Goal: Transaction & Acquisition: Obtain resource

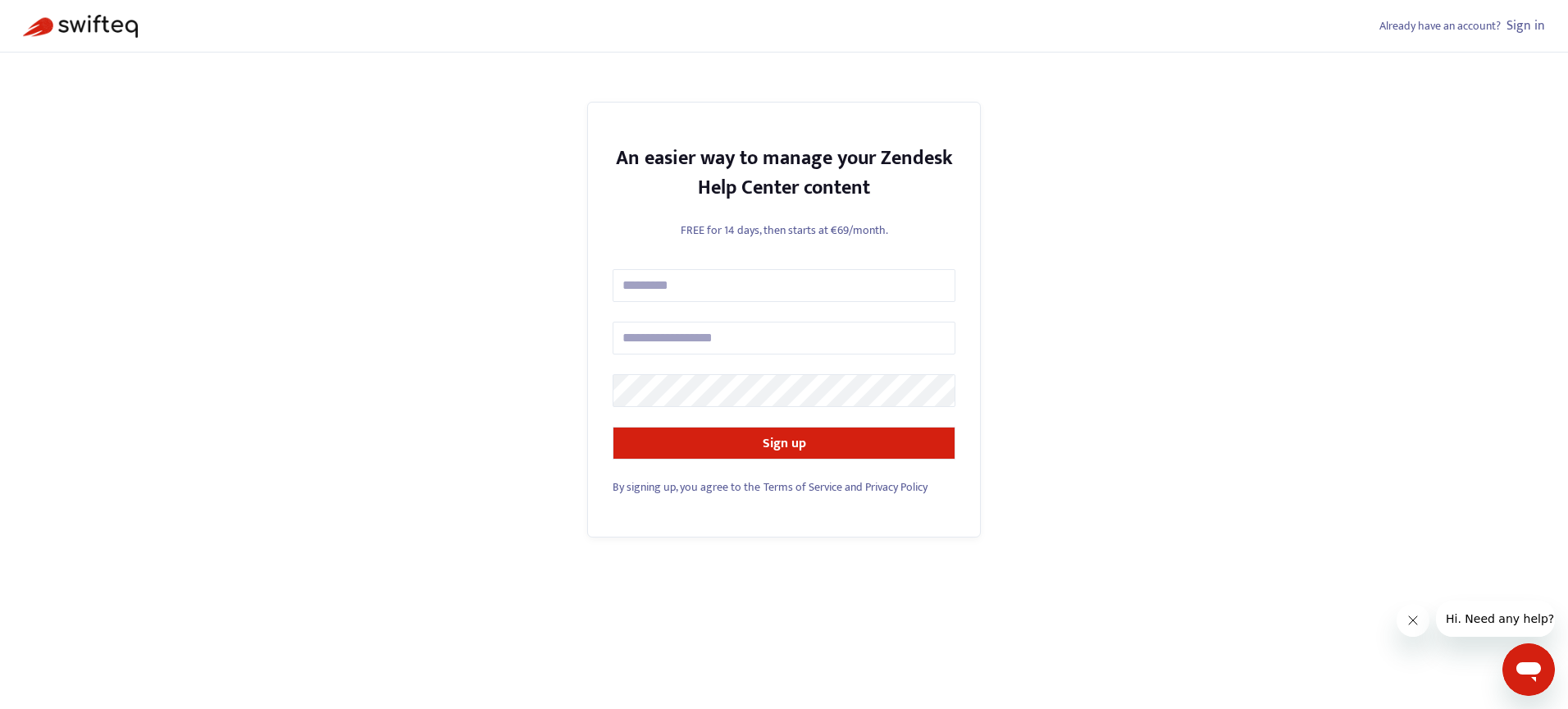
click at [1519, 29] on link "Sign in" at bounding box center [1526, 25] width 38 height 22
click at [1533, 30] on link "Sign in" at bounding box center [1526, 25] width 38 height 22
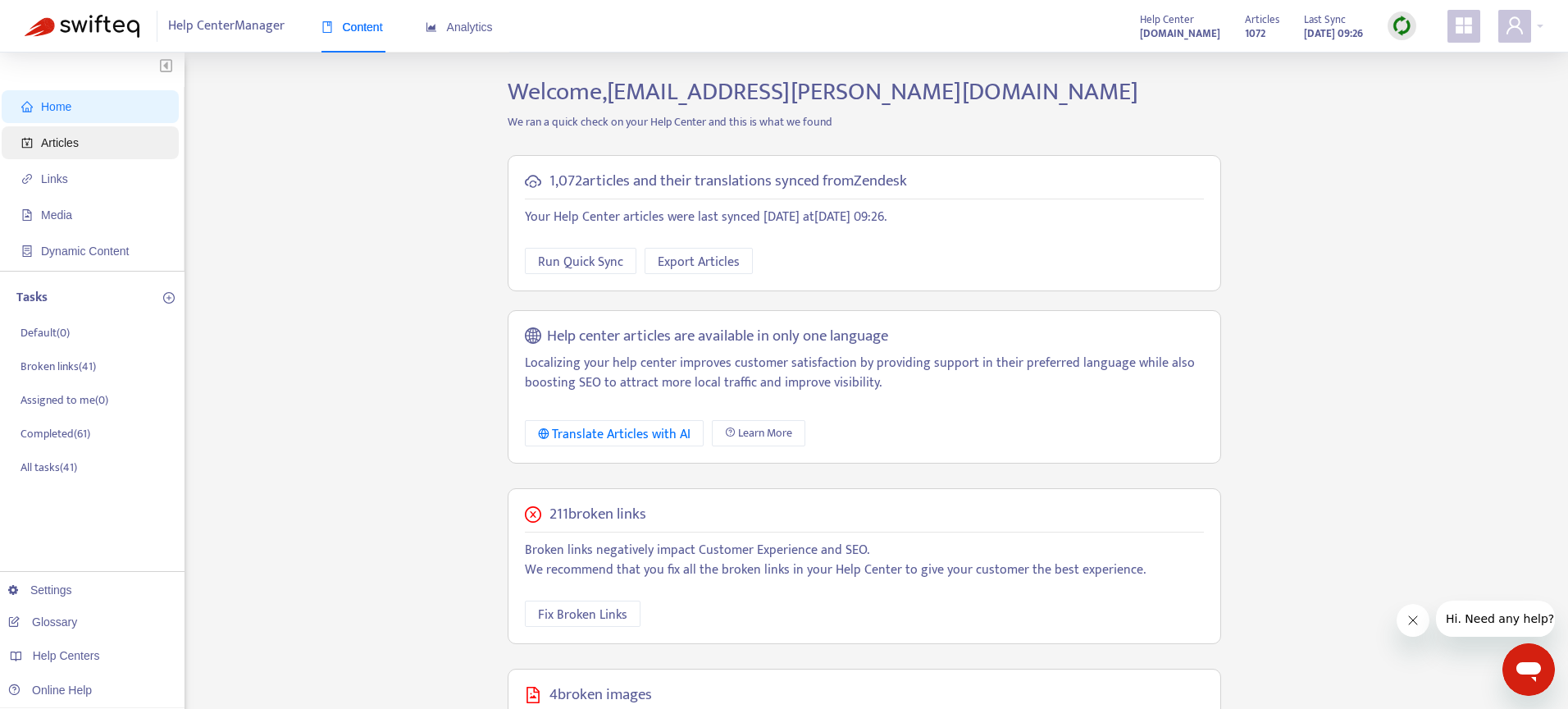
click at [70, 133] on span "Articles" at bounding box center [93, 143] width 145 height 32
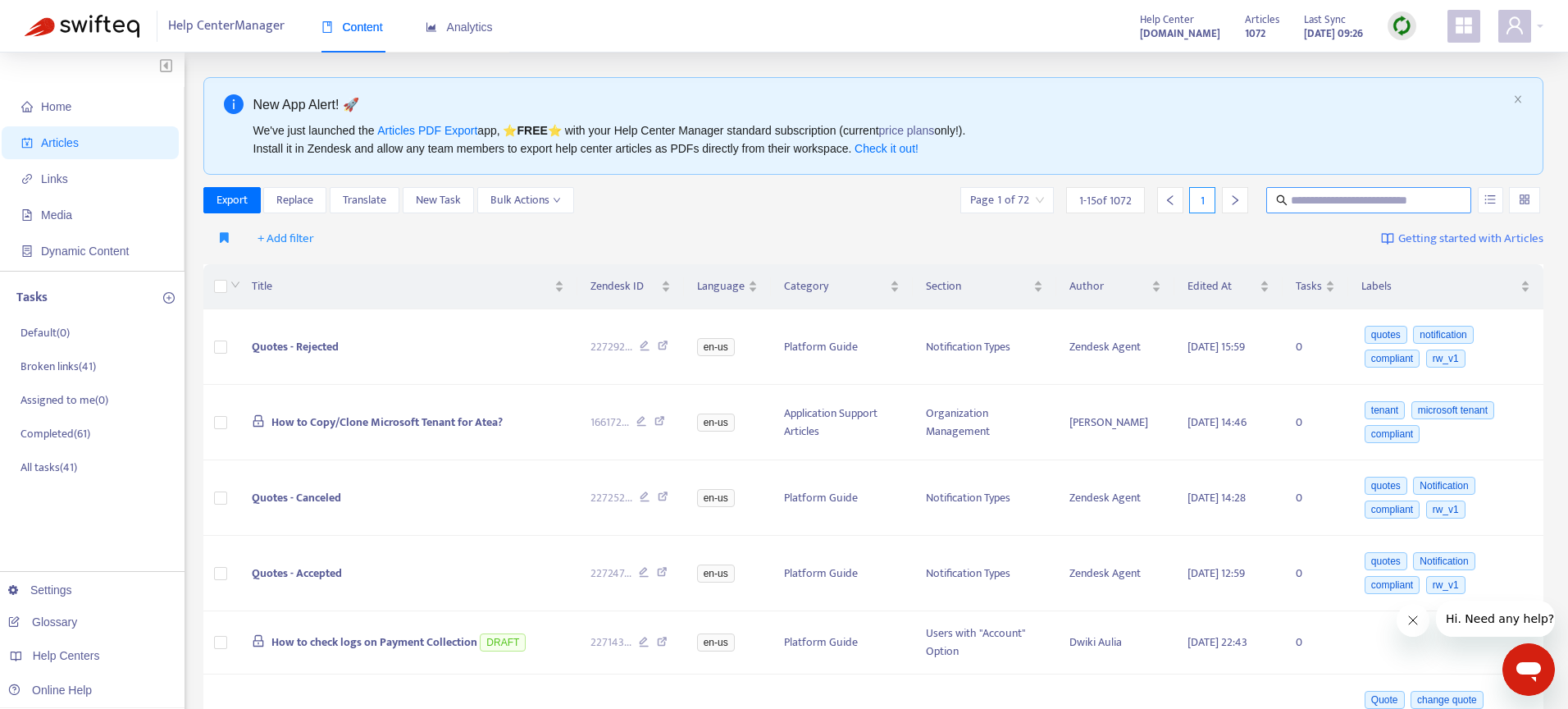
click at [1295, 207] on input "text" at bounding box center [1369, 200] width 157 height 18
paste input "**********"
type input "**********"
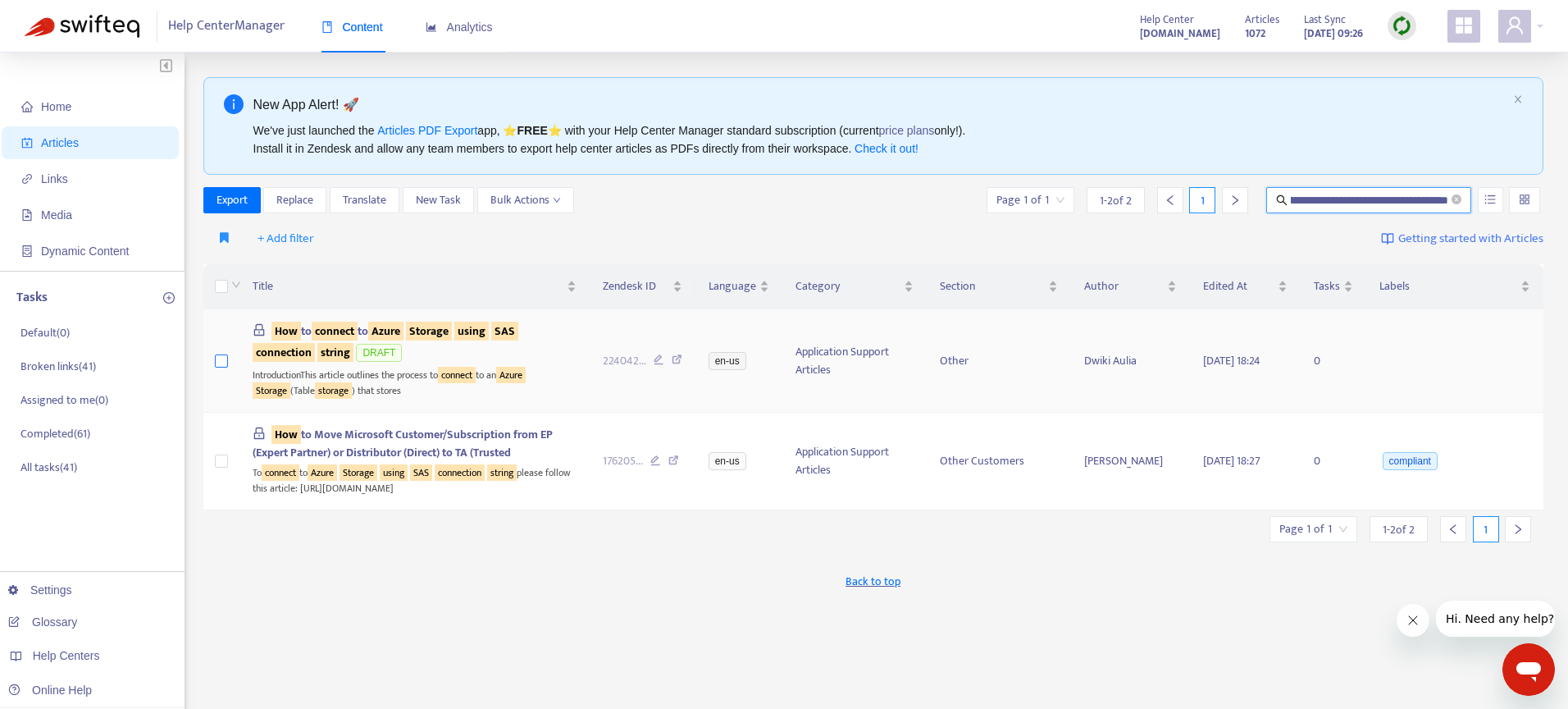
scroll to position [0, 0]
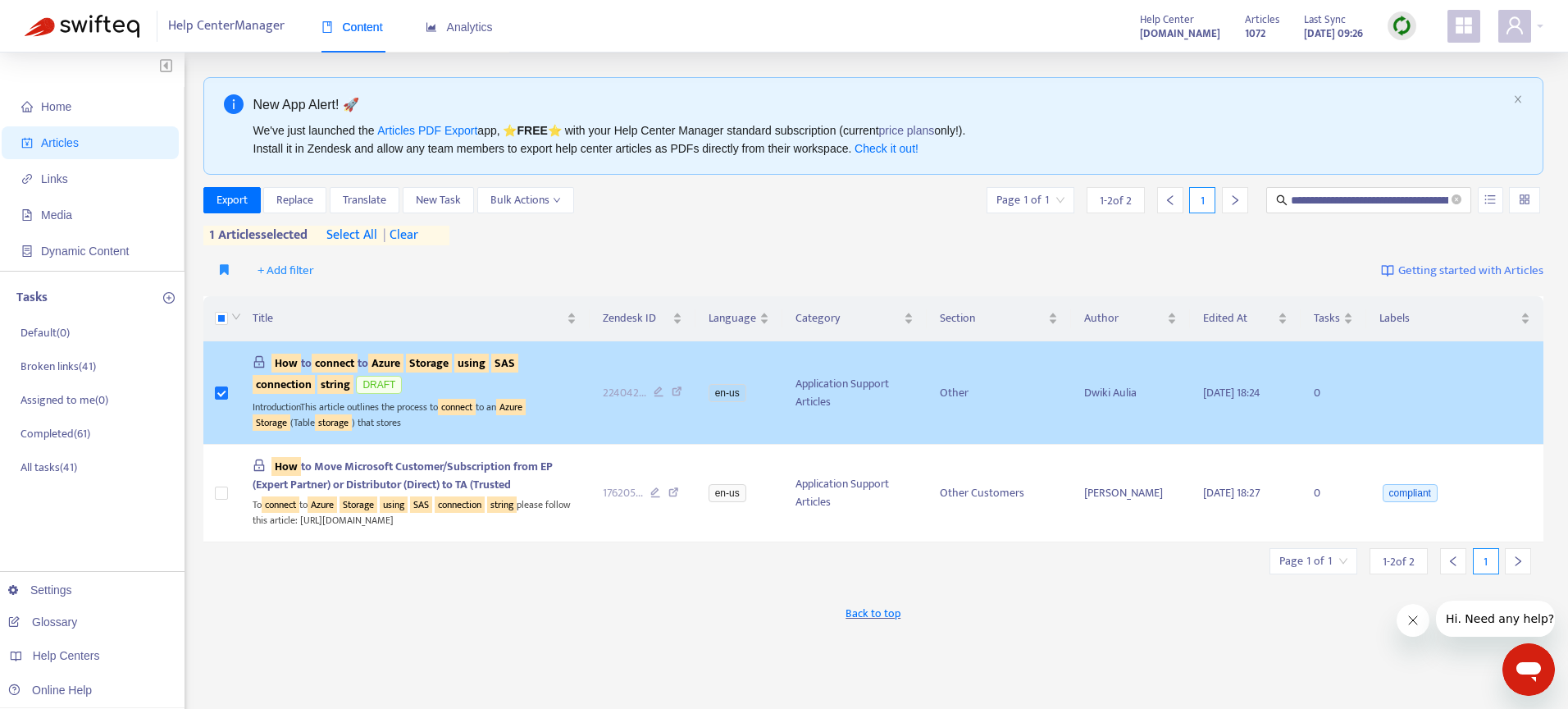
click at [436, 367] on sqkw "Storage" at bounding box center [429, 363] width 46 height 19
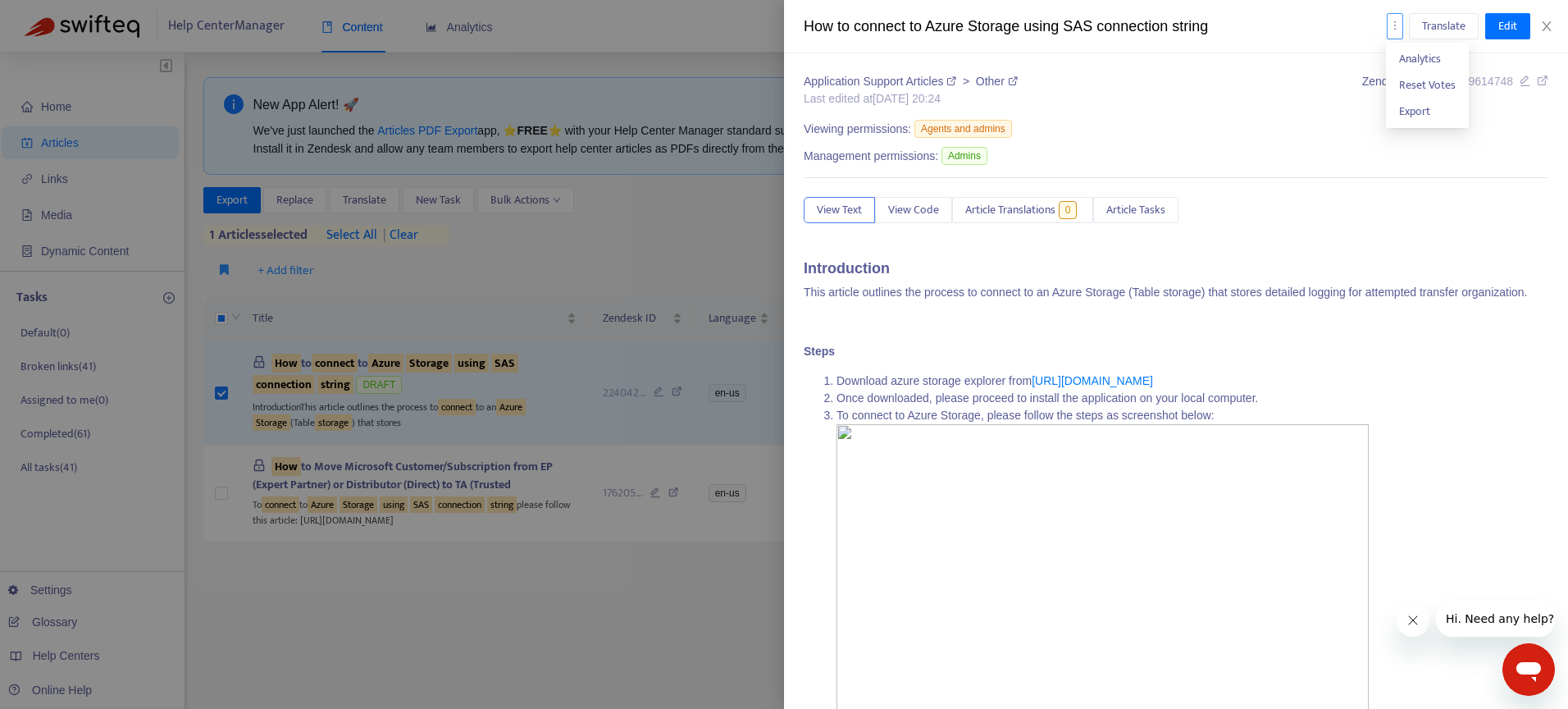
click at [1396, 25] on icon "more" at bounding box center [1396, 26] width 11 height 11
click at [1402, 113] on span "Export" at bounding box center [1415, 111] width 31 height 19
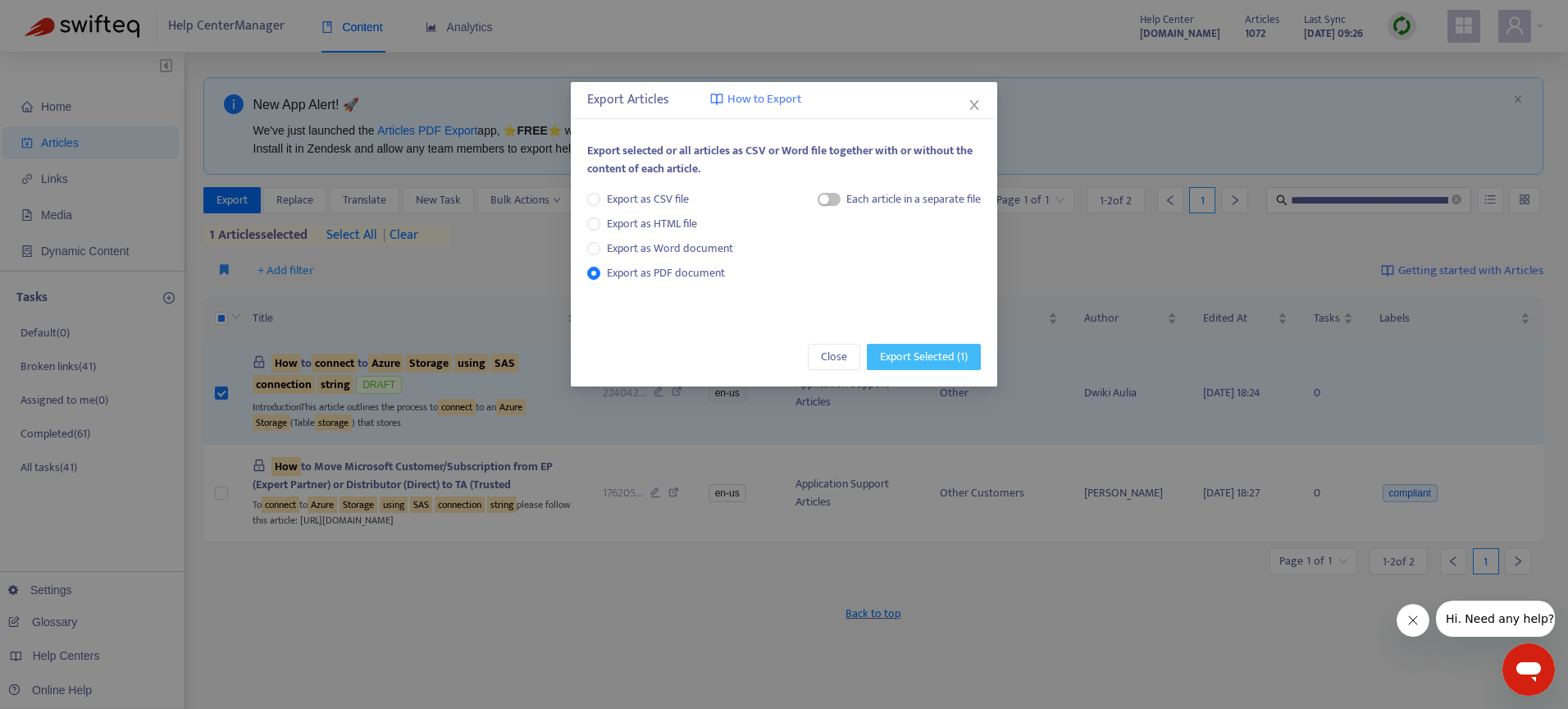
click at [926, 357] on span "Export Selected ( 1 )" at bounding box center [924, 356] width 88 height 18
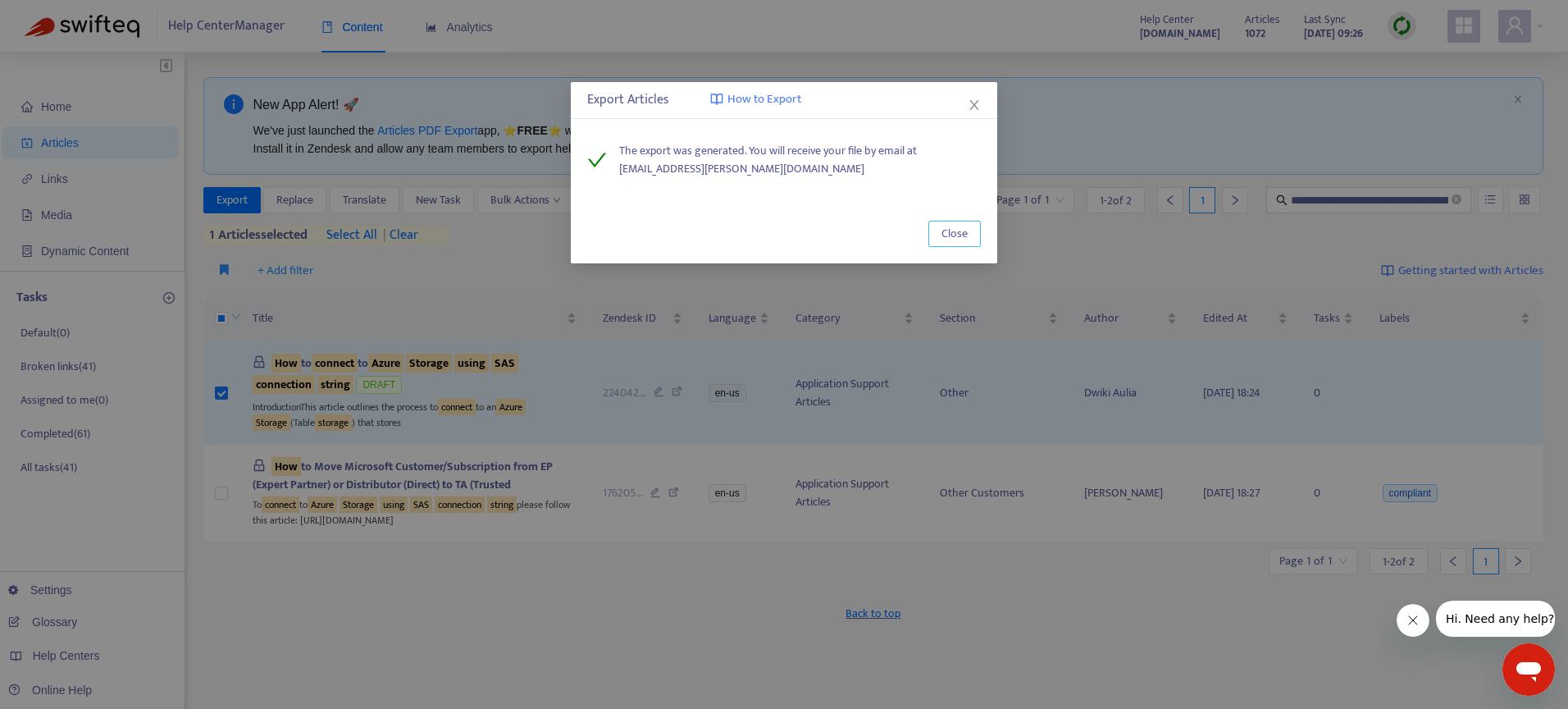
click at [964, 230] on span "Close" at bounding box center [955, 233] width 27 height 18
